Goal: Navigation & Orientation: Locate item on page

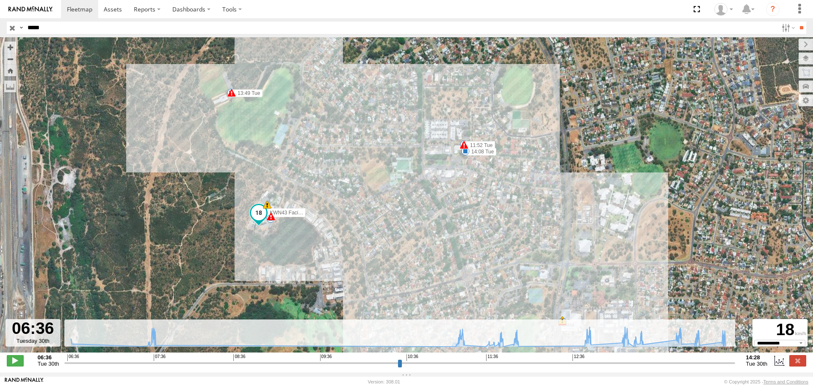
select select "**********"
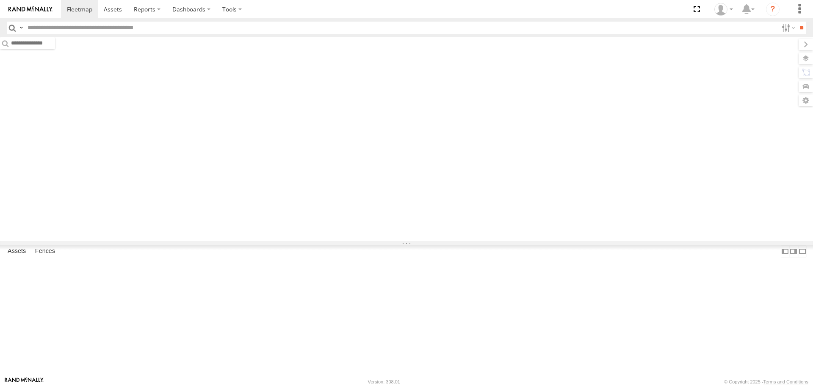
type input "*****"
drag, startPoint x: 0, startPoint y: 0, endPoint x: 14, endPoint y: 26, distance: 29.9
click at [14, 26] on input "button" at bounding box center [12, 28] width 11 height 12
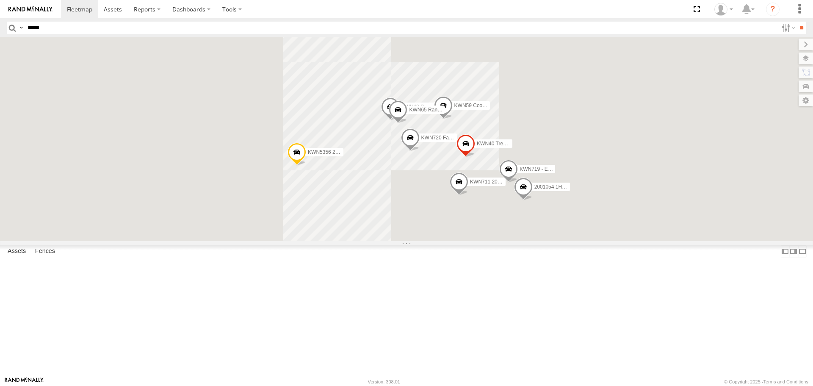
click at [20, 28] on label at bounding box center [21, 28] width 7 height 12
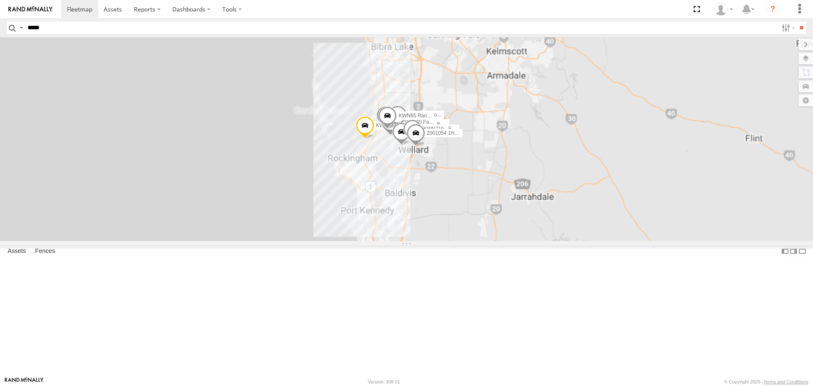
click at [7, 27] on input "button" at bounding box center [12, 28] width 11 height 12
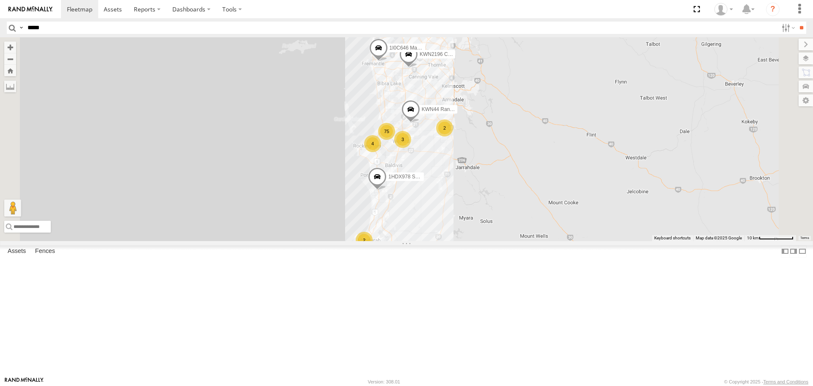
click at [12, 27] on input "button" at bounding box center [12, 28] width 11 height 12
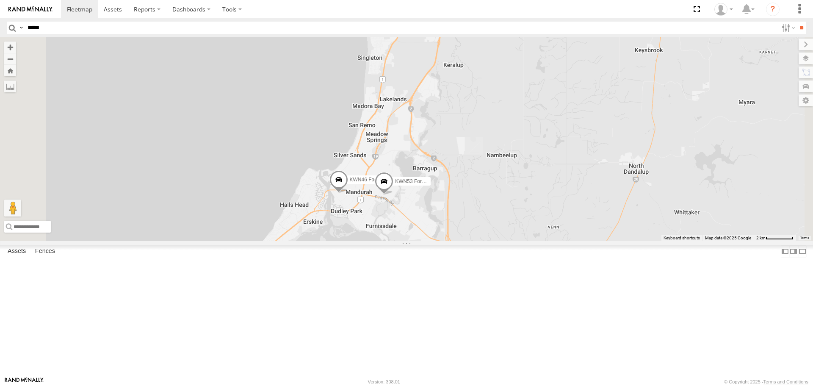
click at [393, 195] on span at bounding box center [384, 183] width 19 height 23
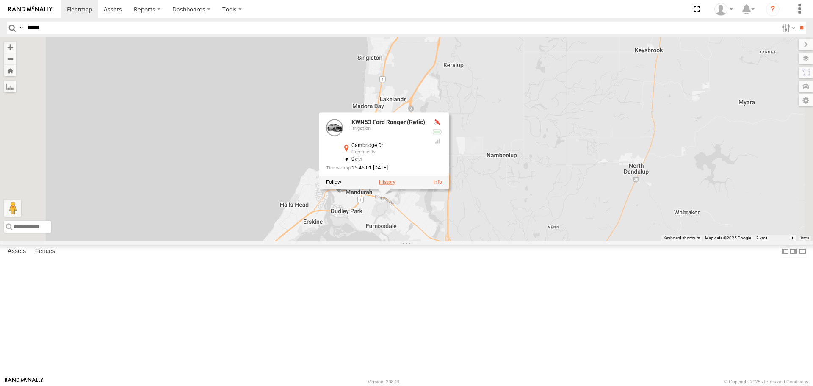
click at [395, 185] on label at bounding box center [387, 182] width 17 height 6
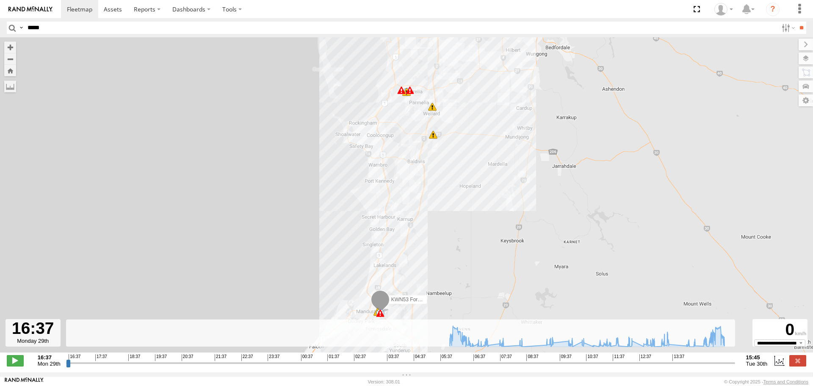
click at [9, 25] on input "button" at bounding box center [12, 28] width 11 height 12
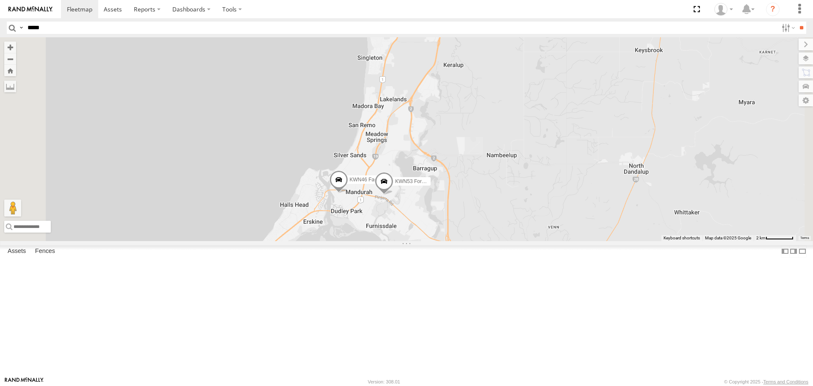
drag, startPoint x: 504, startPoint y: 126, endPoint x: 473, endPoint y: 187, distance: 68.0
click at [473, 187] on div "KWN46 Facil.Maint KWN53 Ford Ranger (Retic) 1HDX978 Senior Building Surveyor" at bounding box center [406, 138] width 813 height 203
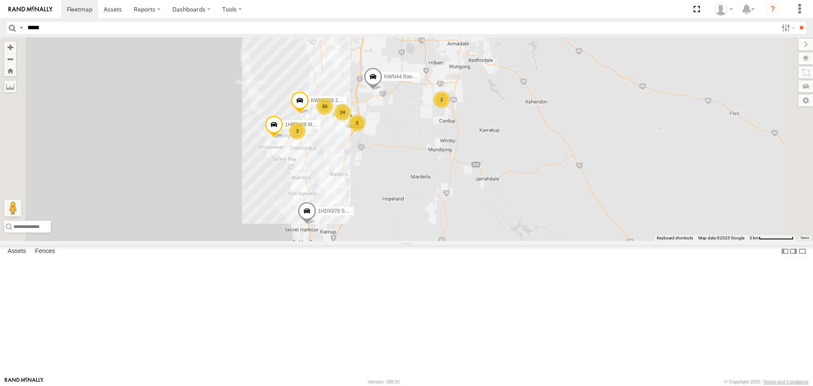
drag, startPoint x: 499, startPoint y: 138, endPoint x: 466, endPoint y: 231, distance: 98.8
click at [466, 231] on div "KWN5356 2001086 Camera Trailer Rangers KWN44 Rangers KWN46 Facil.Maint 1HRT428 …" at bounding box center [406, 138] width 813 height 203
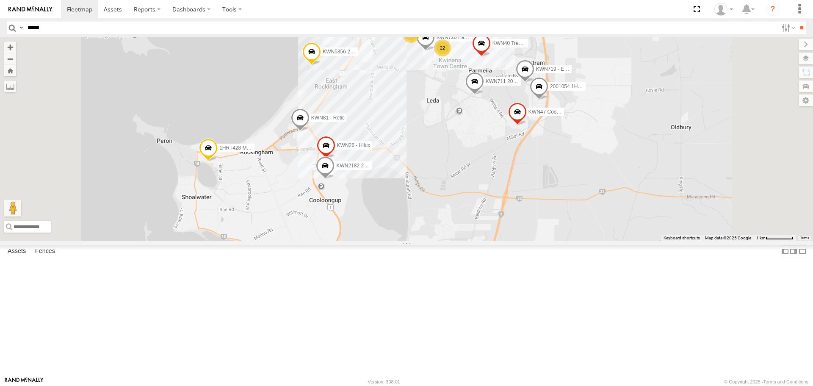
click at [334, 179] on span at bounding box center [325, 168] width 19 height 23
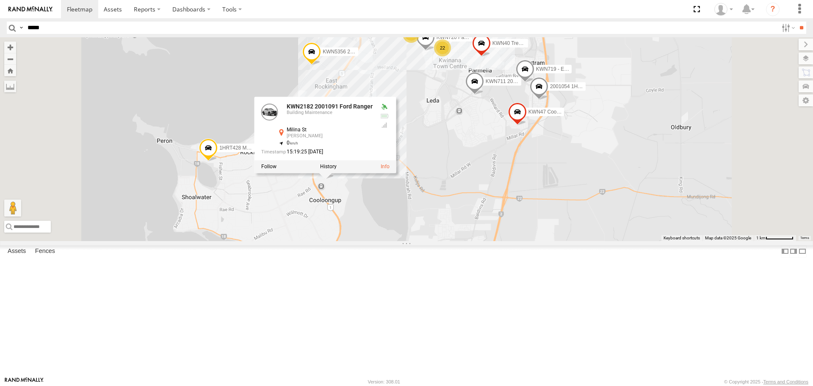
click at [461, 240] on div "KWN5356 2001086 Camera Trailer Rangers KWN44 Rangers KWN46 Facil.Maint 1HRT428 …" at bounding box center [406, 138] width 813 height 203
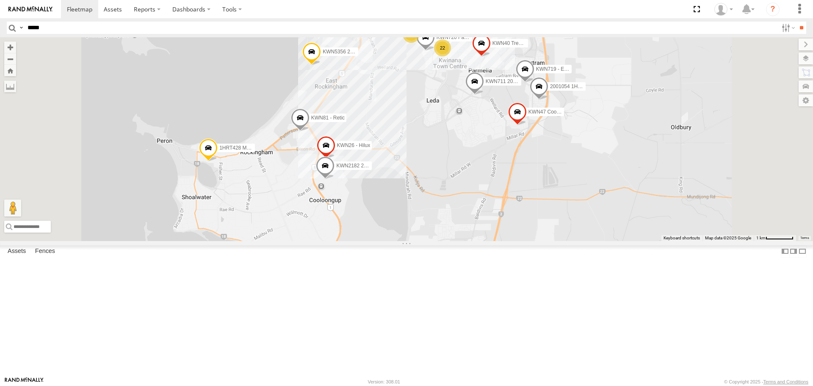
click at [334, 179] on span at bounding box center [325, 168] width 19 height 23
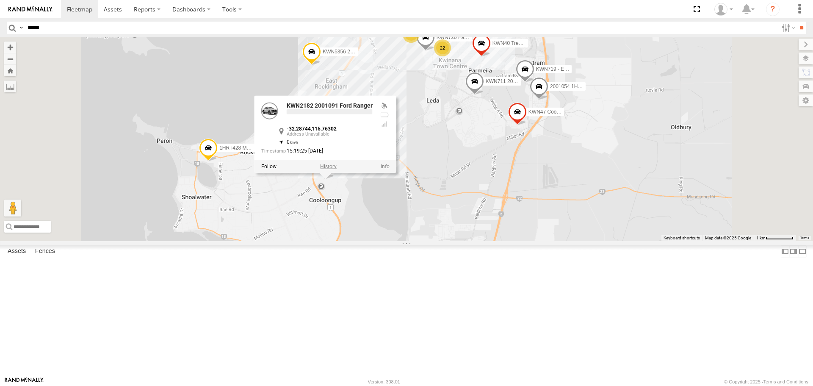
click at [337, 170] on label at bounding box center [328, 167] width 17 height 6
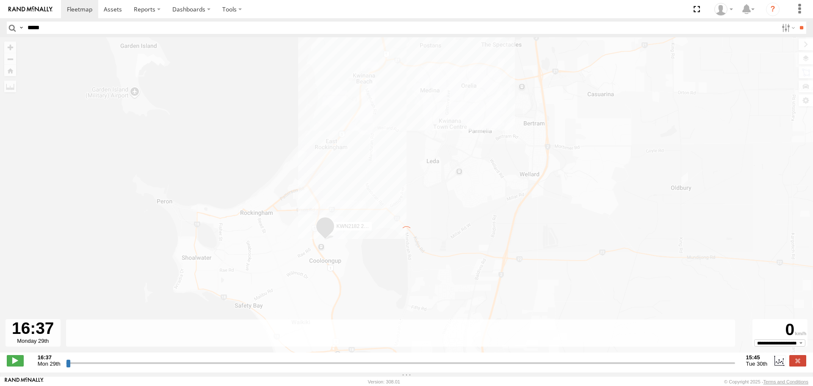
type input "**********"
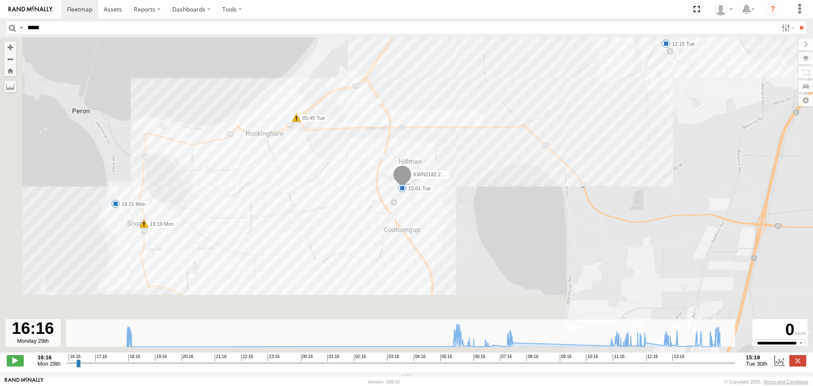
drag, startPoint x: 392, startPoint y: 280, endPoint x: 422, endPoint y: 183, distance: 102.2
click at [424, 185] on div "KWN2182 2001091 Ford Ranger 18:19 Mon 18:21 Mon 05:45 Tue 05:54 Tue 07:45 Tue 1…" at bounding box center [406, 199] width 813 height 324
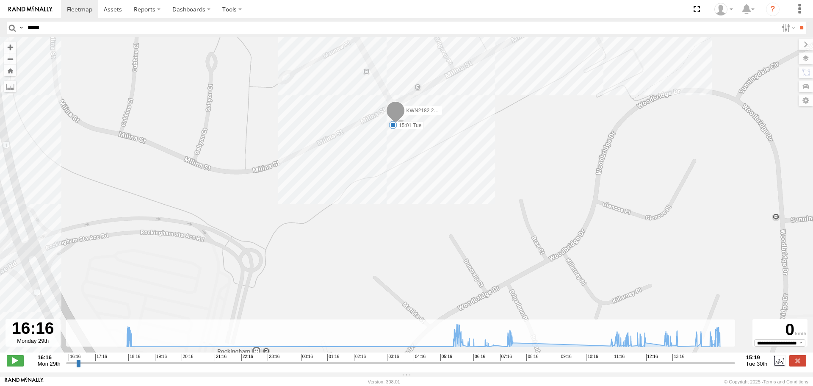
click at [393, 125] on span at bounding box center [393, 125] width 8 height 8
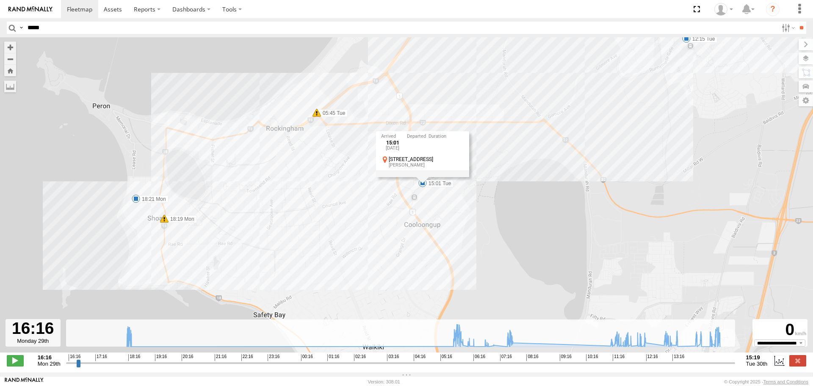
drag, startPoint x: 598, startPoint y: 147, endPoint x: 468, endPoint y: 307, distance: 205.8
click at [468, 307] on div "KWN2182 2001091 Ford Ranger 18:19 Mon 18:21 Mon 05:45 Tue 05:54 Tue 07:45 Tue 1…" at bounding box center [406, 199] width 813 height 324
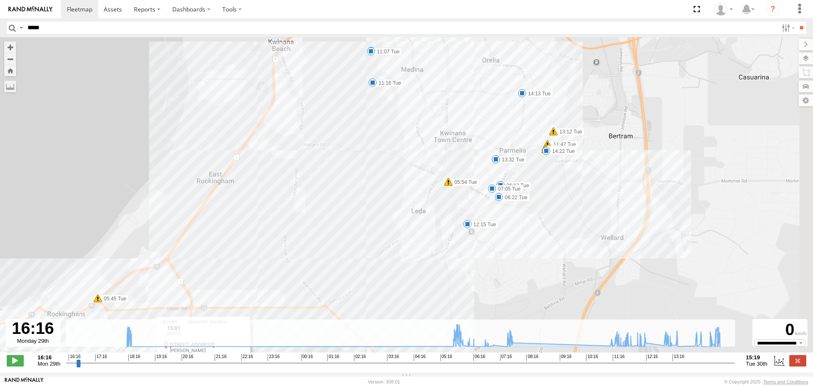
drag, startPoint x: 411, startPoint y: 109, endPoint x: 351, endPoint y: 69, distance: 71.6
click at [351, 69] on div "KWN2182 2001091 Ford Ranger 18:19 Mon 18:21 Mon 05:45 Tue 05:54 Tue 07:45 Tue 1…" at bounding box center [406, 199] width 813 height 324
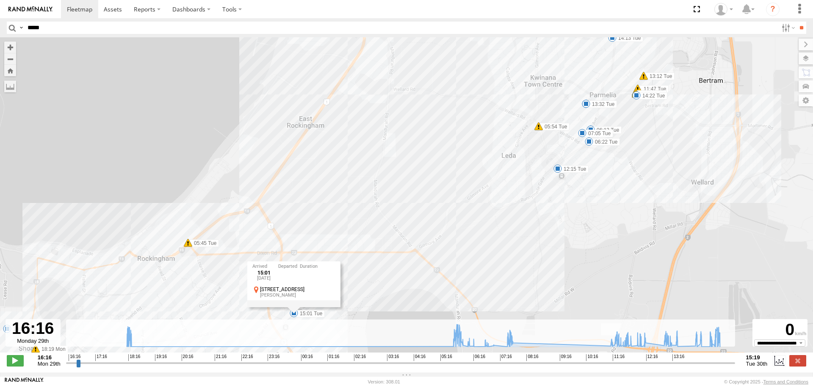
drag, startPoint x: 409, startPoint y: 226, endPoint x: 641, endPoint y: 84, distance: 271.5
click at [639, 88] on div "KWN2182 2001091 Ford Ranger 18:19 Mon 18:21 Mon 05:45 Tue 05:54 Tue 07:45 Tue 1…" at bounding box center [406, 199] width 813 height 324
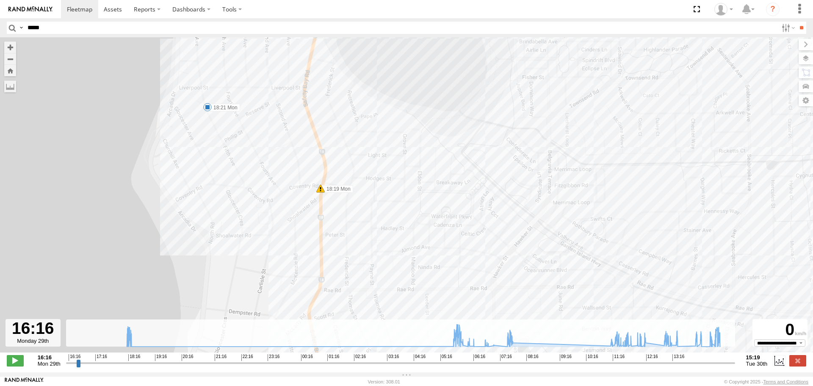
click at [207, 107] on span at bounding box center [207, 107] width 8 height 8
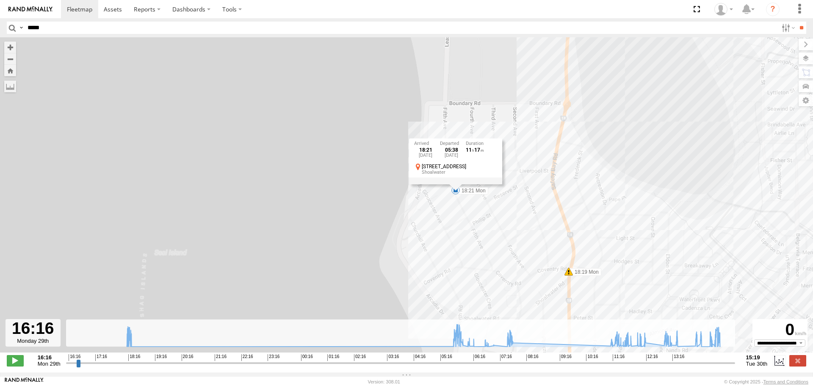
drag, startPoint x: 552, startPoint y: 139, endPoint x: 801, endPoint y: 222, distance: 261.6
click at [801, 222] on div "KWN2182 2001091 Ford Ranger 18:19 Mon 18:21 Mon 05:45 Tue 05:54 Tue 07:45 Tue 1…" at bounding box center [406, 199] width 813 height 324
click at [803, 58] on label at bounding box center [797, 58] width 31 height 12
click at [0, 0] on div "Basemaps" at bounding box center [0, 0] width 0 height 0
click at [0, 0] on label at bounding box center [0, 0] width 0 height 0
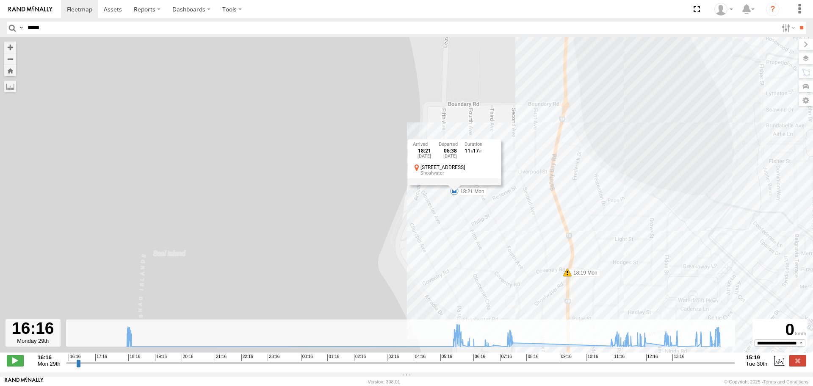
click at [0, 0] on span "Satellite" at bounding box center [0, 0] width 0 height 0
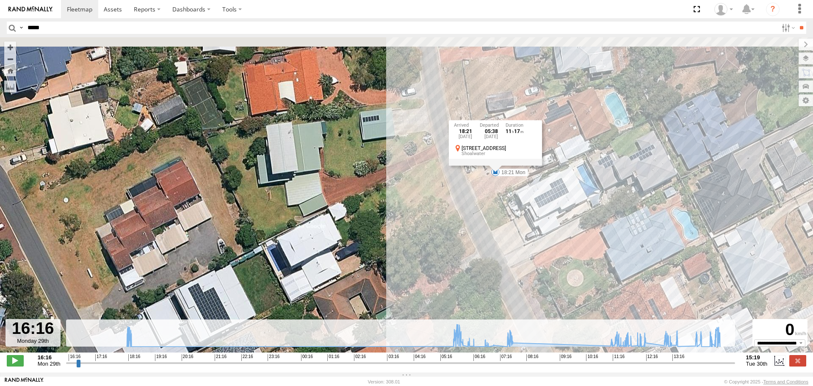
drag, startPoint x: 482, startPoint y: 189, endPoint x: 445, endPoint y: 284, distance: 102.5
click at [445, 284] on div "KWN2182 2001091 Ford Ranger 18:19 Mon 18:21 Mon 05:45 Tue 05:54 Tue 07:45 Tue 1…" at bounding box center [406, 199] width 813 height 324
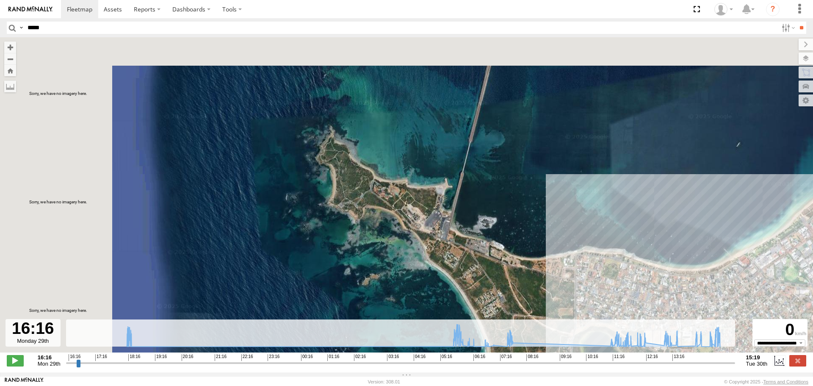
drag, startPoint x: 583, startPoint y: 156, endPoint x: 433, endPoint y: 320, distance: 222.9
click at [433, 320] on div "KWN2182 2001091 Ford Ranger 18:19 Mon 18:21 Mon 05:45 Tue 05:54 Tue 07:45 Tue 1…" at bounding box center [406, 199] width 813 height 324
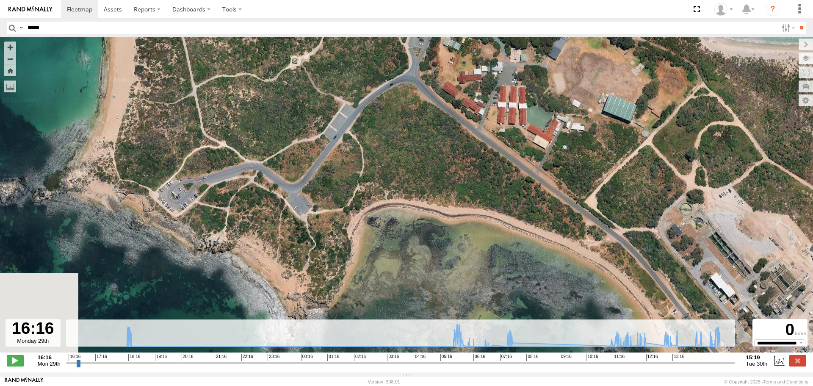
drag, startPoint x: 406, startPoint y: 195, endPoint x: 478, endPoint y: 118, distance: 105.7
click at [478, 118] on div "KWN2182 2001091 Ford Ranger 18:19 Mon 18:21 Mon 05:45 Tue 05:54 Tue 07:45 Tue 1…" at bounding box center [406, 199] width 813 height 324
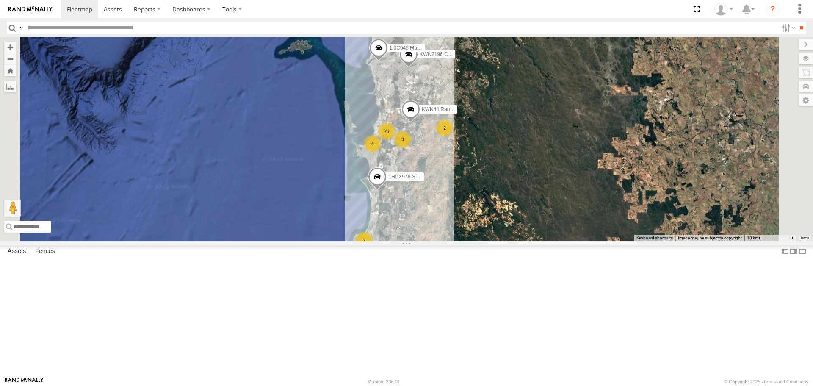
click at [461, 37] on span at bounding box center [452, 25] width 19 height 23
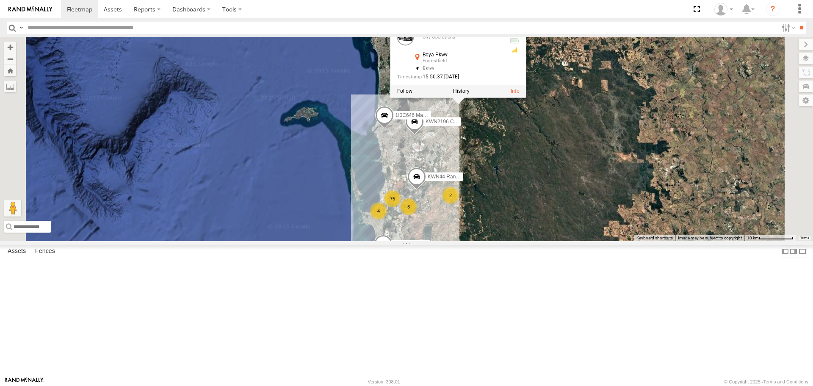
drag, startPoint x: 595, startPoint y: 135, endPoint x: 599, endPoint y: 189, distance: 53.9
click at [599, 189] on div "75 1I0C646 Manager Planning 4 2 KWN44 Rangers KWN83 Supervisor Park Contr 3 2 K…" at bounding box center [406, 138] width 813 height 203
click at [424, 135] on span at bounding box center [414, 124] width 19 height 23
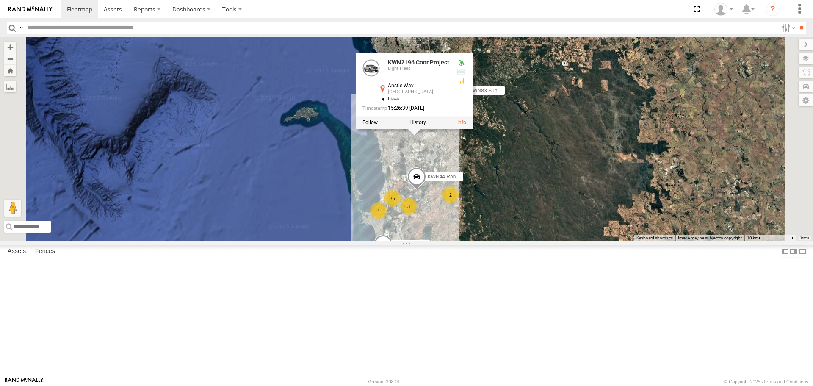
click at [611, 215] on div "75 1I0C646 Manager Planning 4 2 KWN44 Rangers KWN83 Supervisor Park Contr 3 2 K…" at bounding box center [406, 138] width 813 height 203
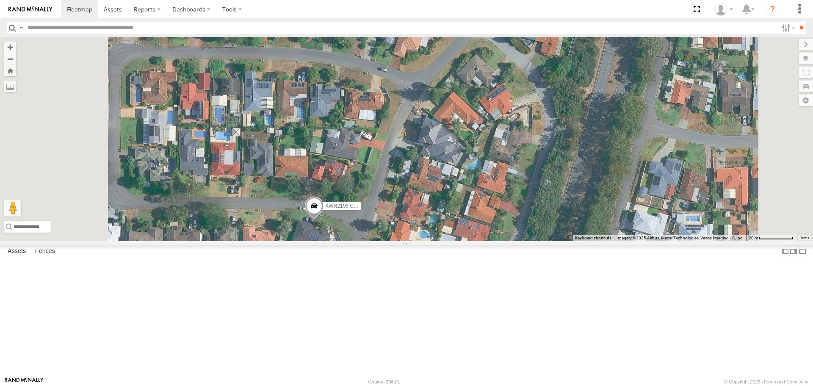
drag, startPoint x: 501, startPoint y: 326, endPoint x: 503, endPoint y: 225, distance: 100.8
click at [528, 222] on div "1I0C646 Manager Planning KWN44 Rangers KWN83 Supervisor Park Contr KWN2196 Coor…" at bounding box center [406, 138] width 813 height 203
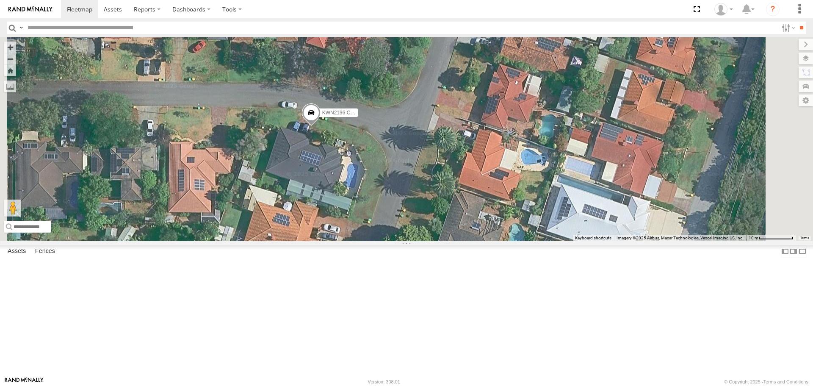
drag, startPoint x: 426, startPoint y: 322, endPoint x: 453, endPoint y: 224, distance: 101.5
click at [453, 224] on div "1I0C646 Manager Planning KWN44 Rangers KWN83 Supervisor Park Contr KWN2196 Coor…" at bounding box center [406, 138] width 813 height 203
